Goal: Task Accomplishment & Management: Complete application form

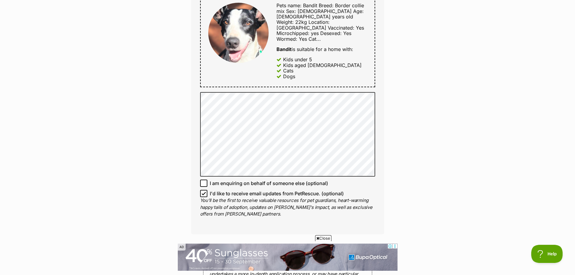
scroll to position [362, 0]
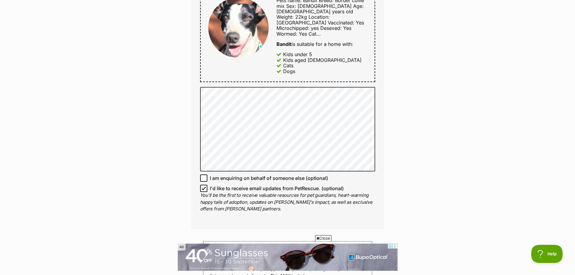
click at [273, 73] on div "Full name Terry Kerr Email We require this to be able to send you communication…" at bounding box center [287, 29] width 193 height 400
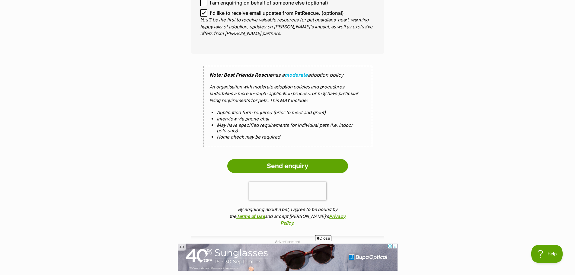
scroll to position [543, 0]
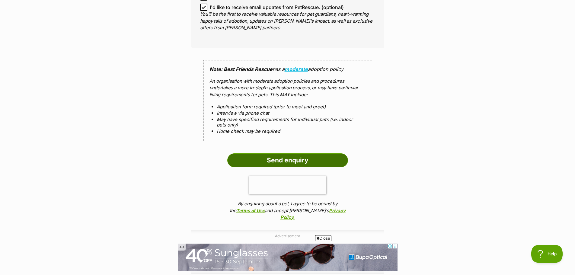
click at [296, 153] on input "Send enquiry" at bounding box center [287, 160] width 121 height 14
